Goal: Task Accomplishment & Management: Use online tool/utility

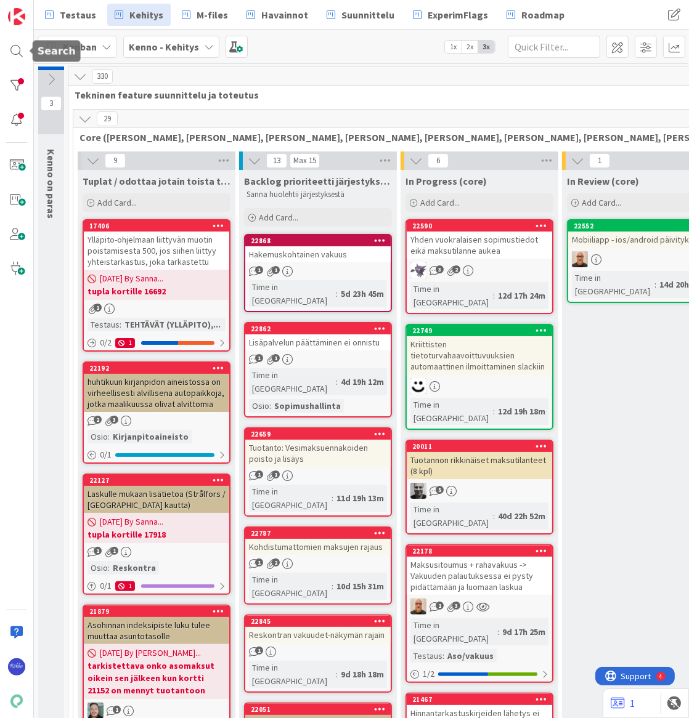
click at [12, 49] on div at bounding box center [16, 51] width 25 height 25
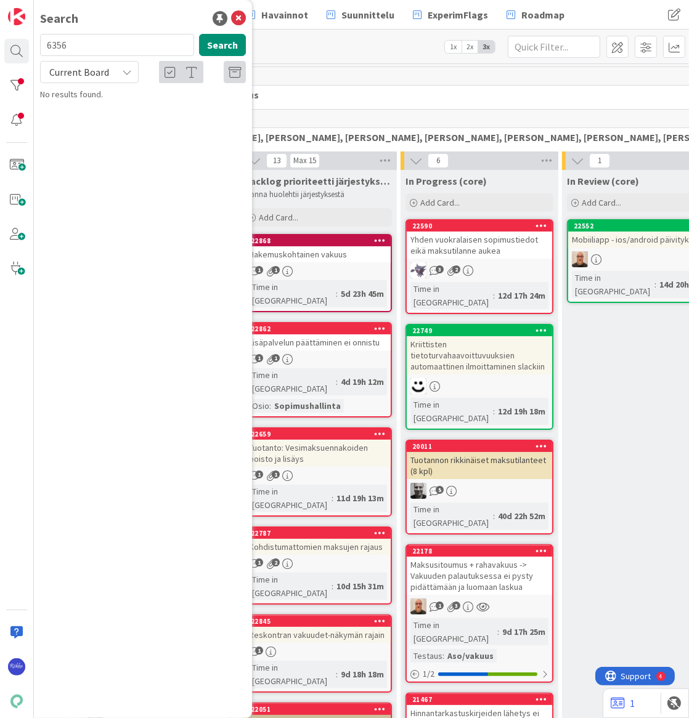
type input "6356"
click at [166, 102] on p "Sopimuksen viitenumeroiden käsittely" at bounding box center [151, 108] width 189 height 13
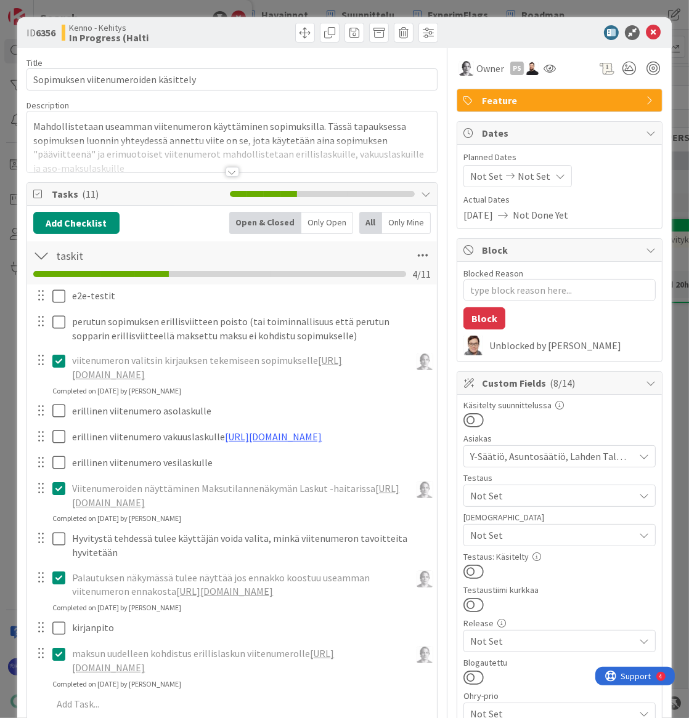
type textarea "x"
click at [228, 172] on div at bounding box center [233, 172] width 14 height 10
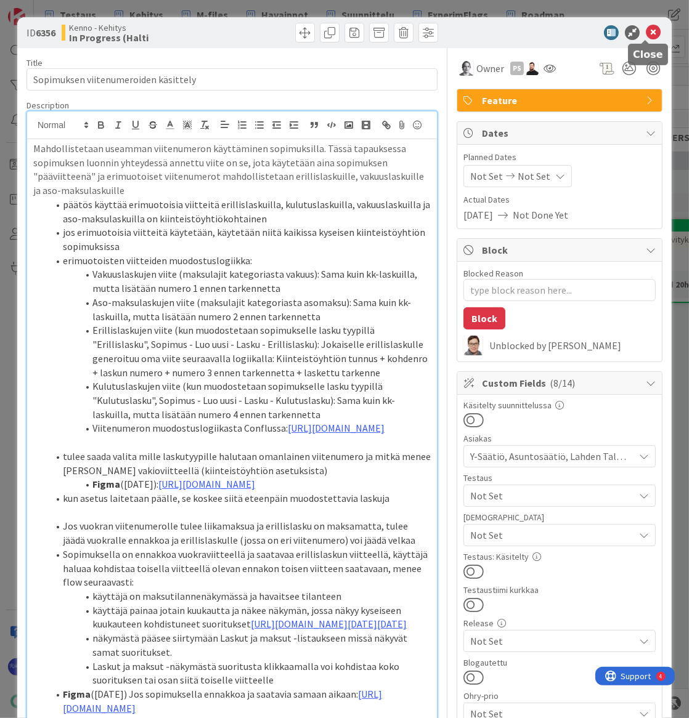
click at [648, 30] on icon at bounding box center [653, 32] width 15 height 15
